Goal: Information Seeking & Learning: Learn about a topic

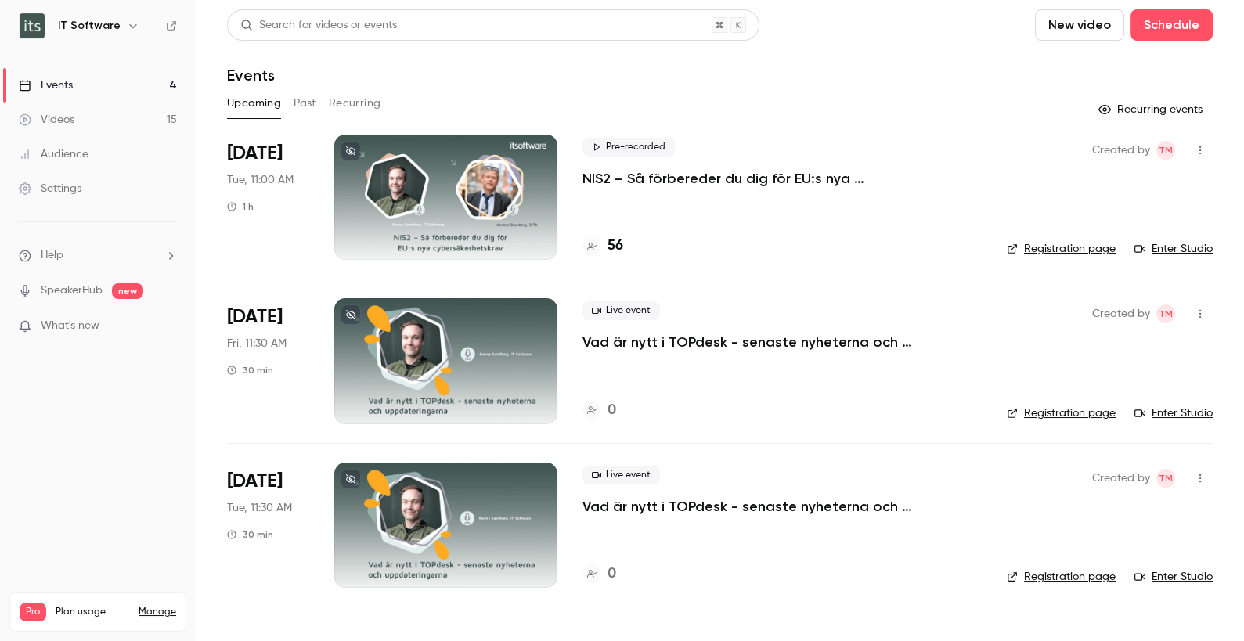
click at [73, 114] on div "Videos" at bounding box center [47, 120] width 56 height 16
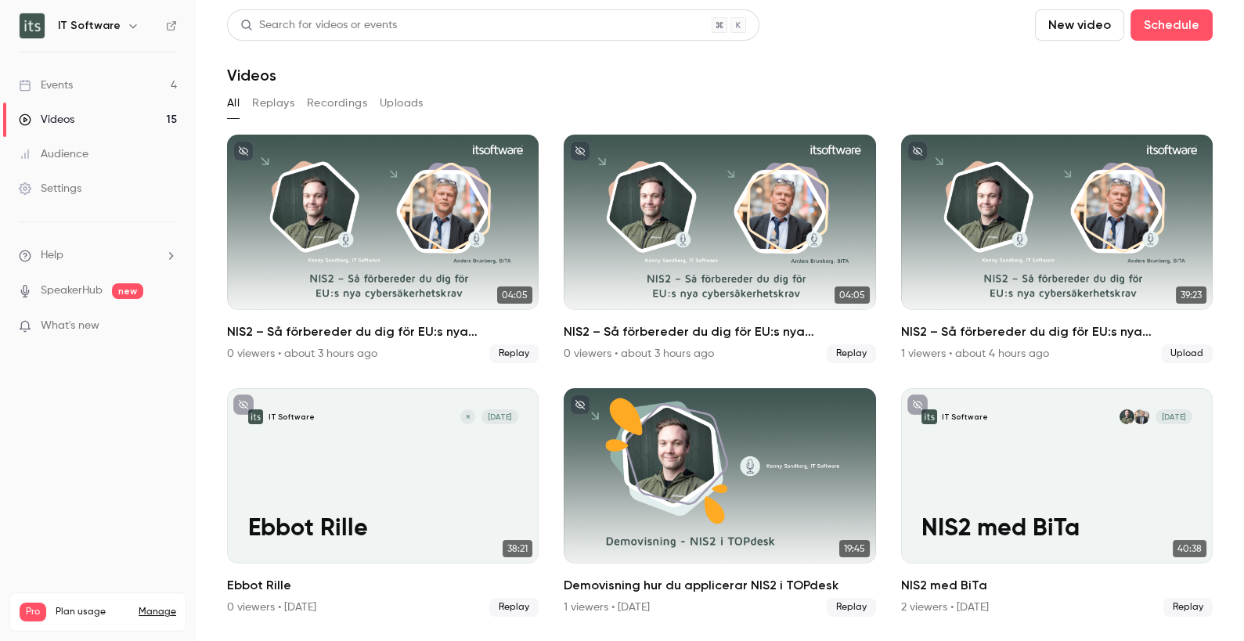
click at [68, 84] on div "Events" at bounding box center [46, 86] width 54 height 16
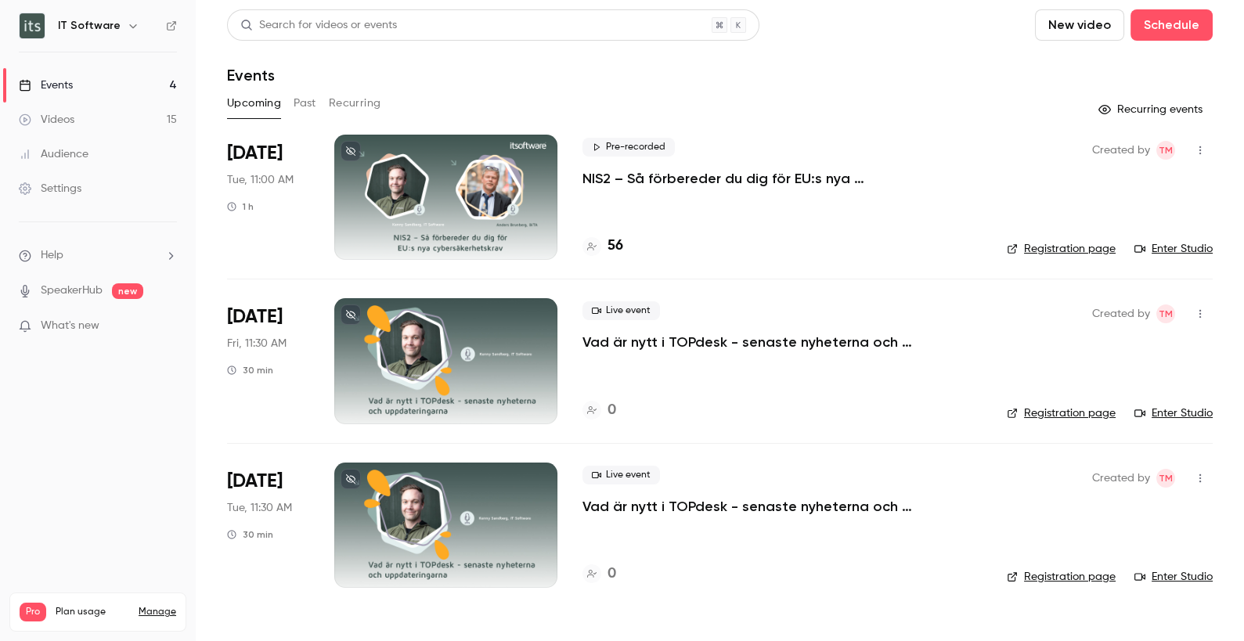
drag, startPoint x: 976, startPoint y: 176, endPoint x: 574, endPoint y: 177, distance: 401.7
click at [574, 177] on li "[DATE] Tue, 11:00 AM 1 h Pre-recorded NIS2 – Så förbereder du dig för EU:s nya …" at bounding box center [720, 207] width 986 height 144
copy p "NIS2 – Så förbereder du dig för EU:s nya cybersäkerhetskrav"
